Goal: Transaction & Acquisition: Purchase product/service

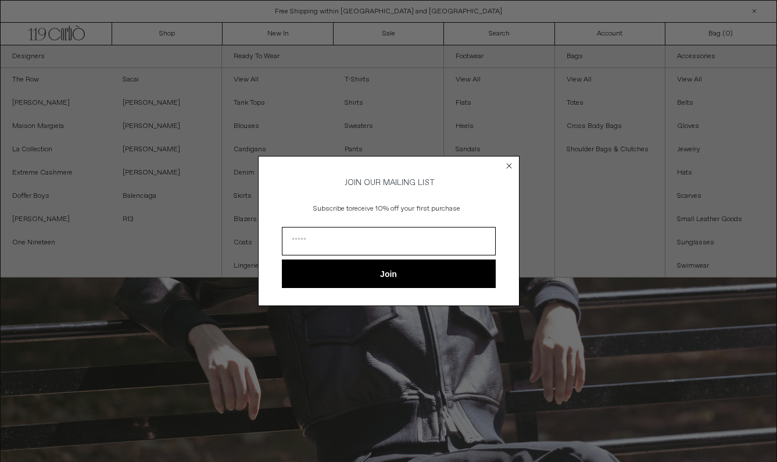
click at [510, 163] on icon "Close dialog" at bounding box center [509, 165] width 5 height 5
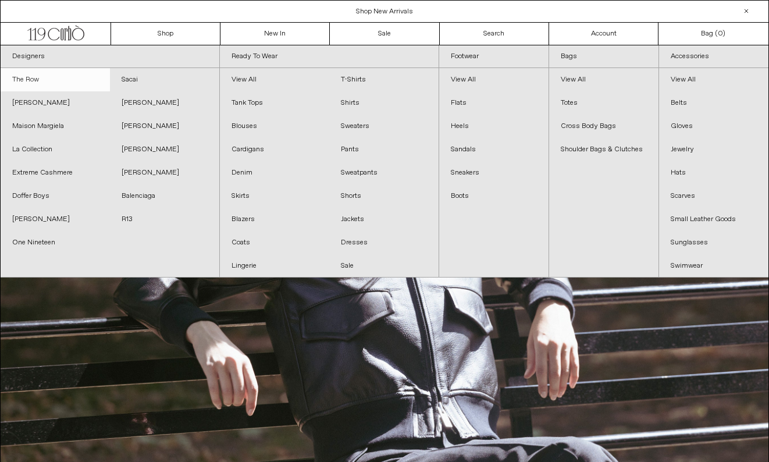
click at [32, 85] on link "The Row" at bounding box center [55, 79] width 109 height 23
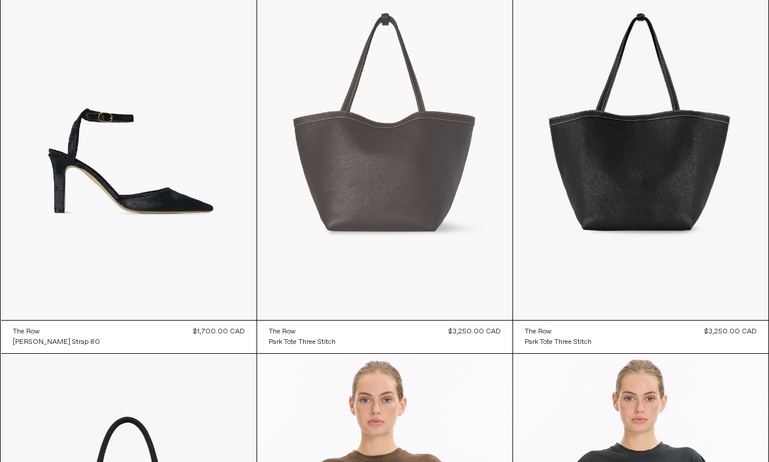
scroll to position [134, 0]
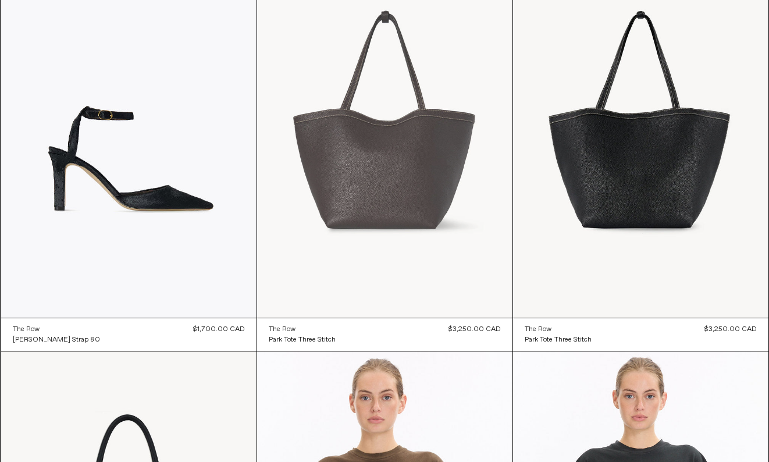
click at [398, 212] on at bounding box center [384, 125] width 255 height 383
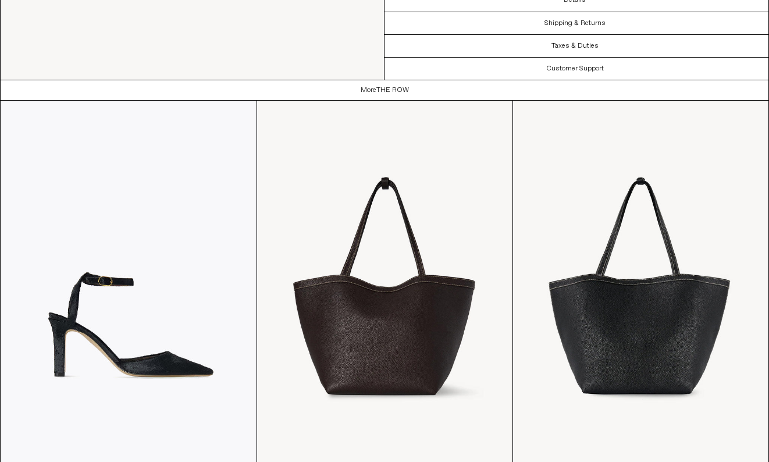
scroll to position [1427, 0]
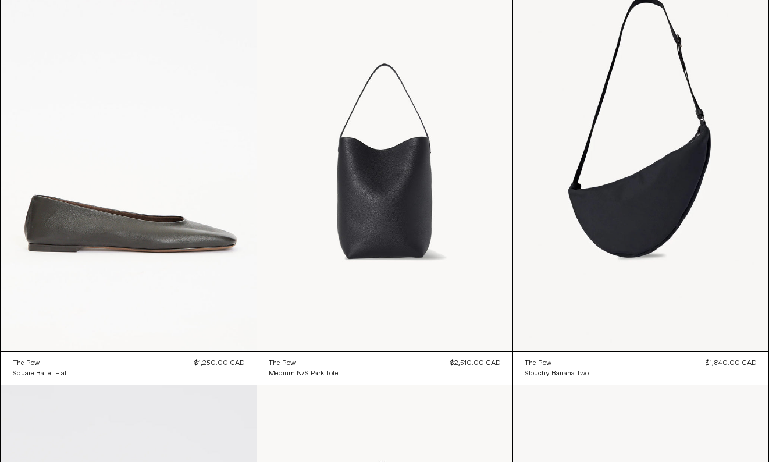
scroll to position [9685, 0]
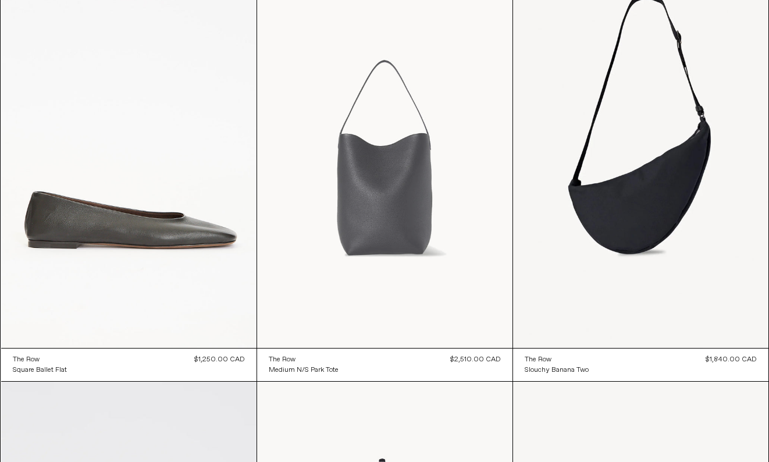
click at [400, 238] on at bounding box center [384, 156] width 255 height 383
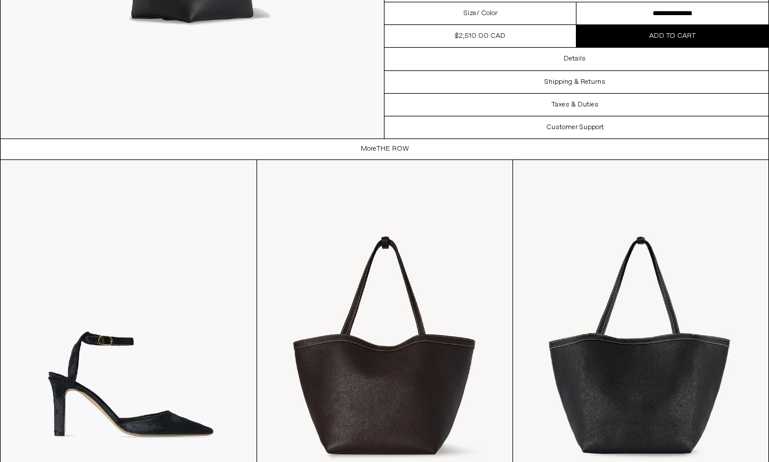
scroll to position [1377, 0]
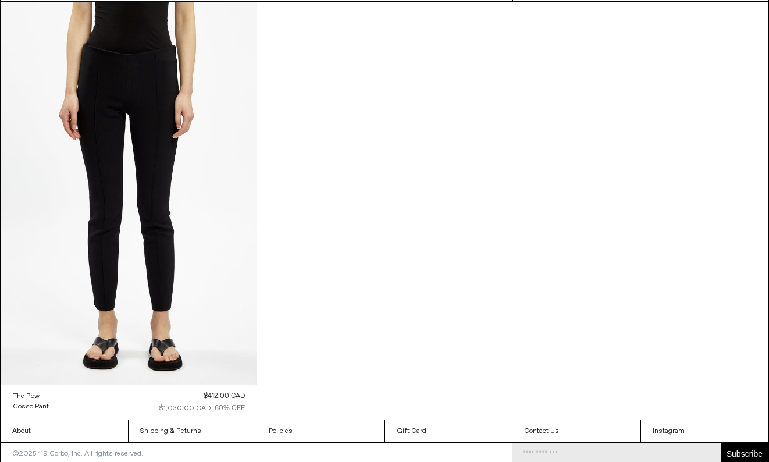
scroll to position [14656, 0]
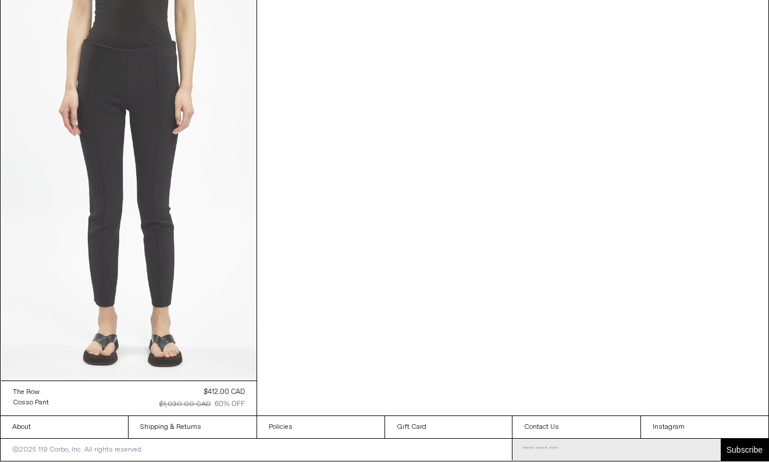
click at [157, 218] on at bounding box center [128, 189] width 255 height 383
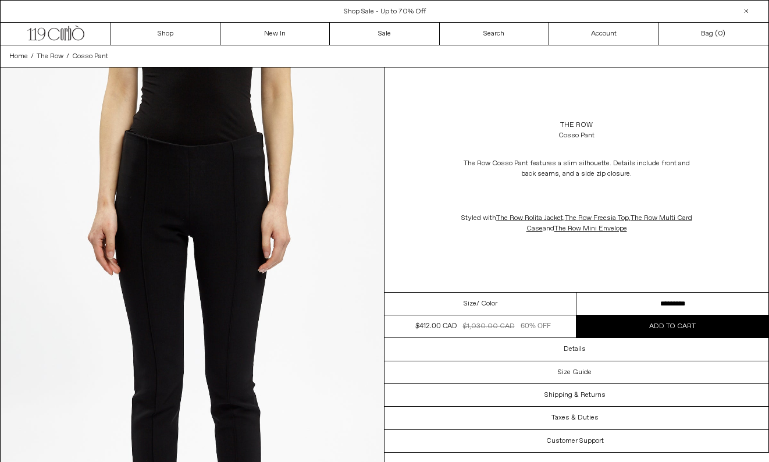
click at [505, 303] on div "Size / Color" at bounding box center [480, 303] width 192 height 23
click at [666, 303] on select "**********" at bounding box center [672, 303] width 192 height 23
click at [576, 292] on select "**********" at bounding box center [672, 303] width 192 height 23
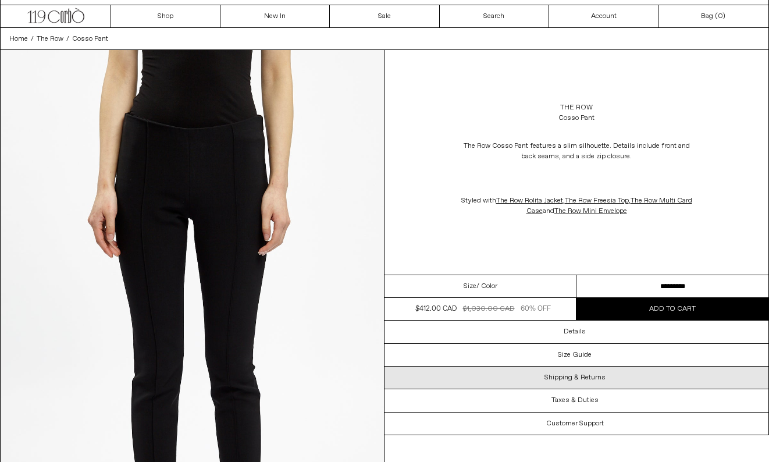
scroll to position [23, 0]
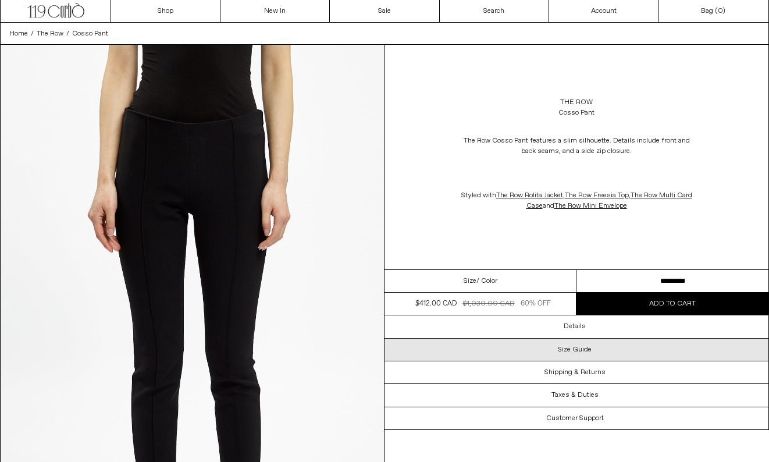
click at [564, 352] on h3 "Size Guide" at bounding box center [574, 349] width 34 height 8
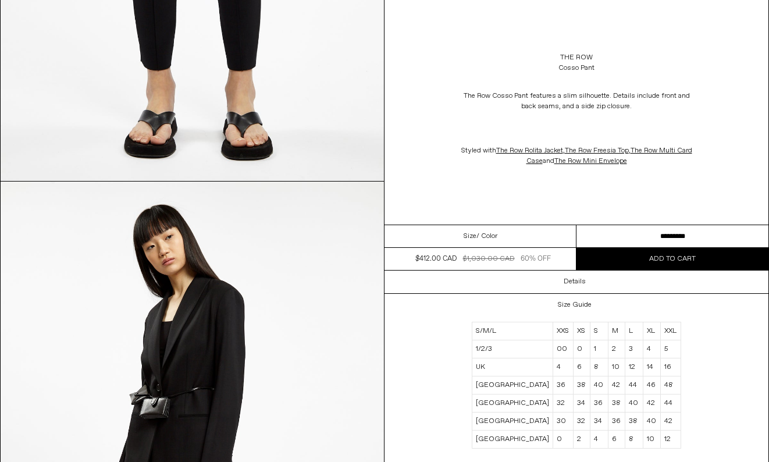
scroll to position [539, 0]
